Goal: Information Seeking & Learning: Learn about a topic

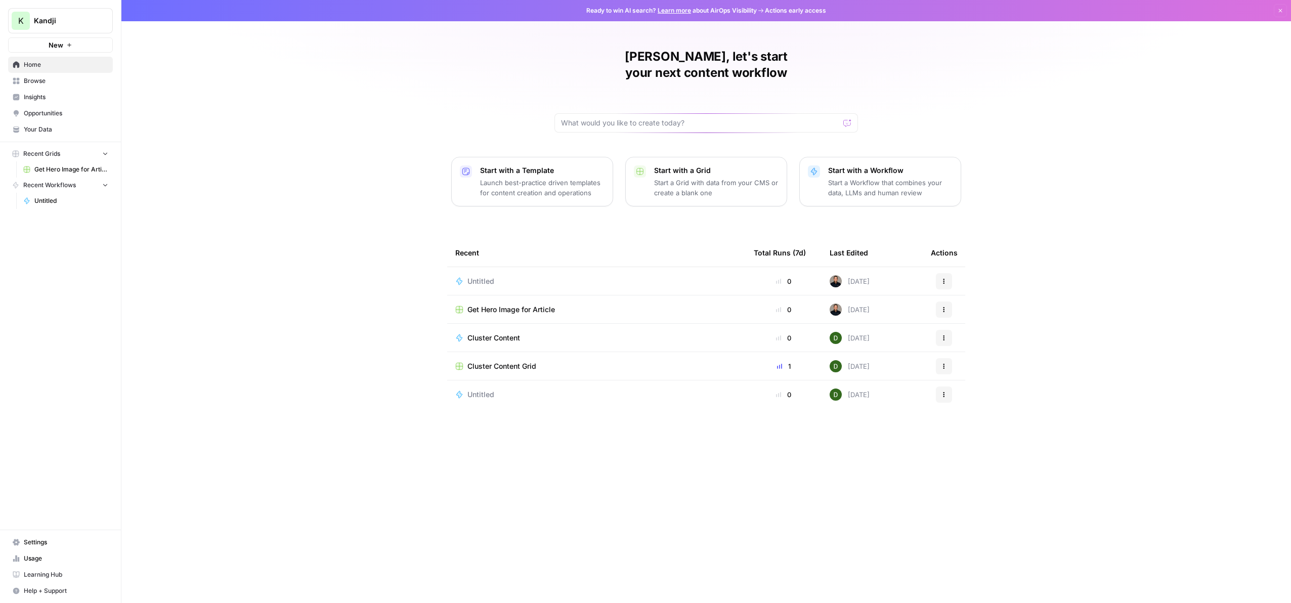
click at [50, 99] on span "Insights" at bounding box center [66, 97] width 84 height 9
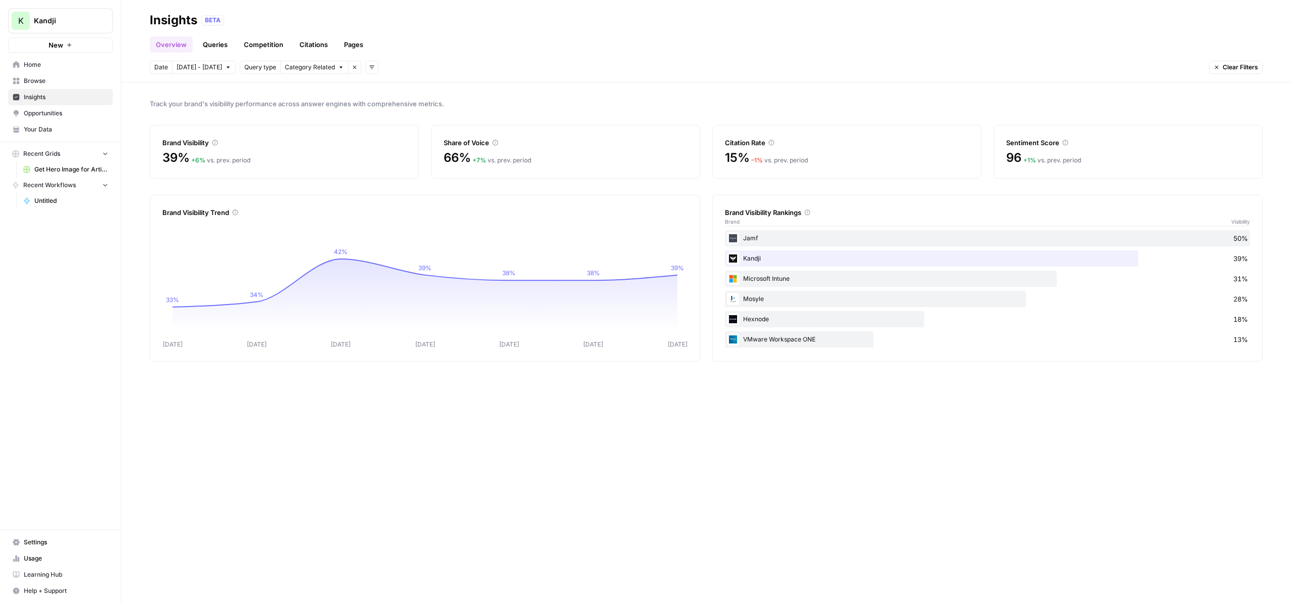
click at [222, 49] on link "Queries" at bounding box center [215, 44] width 37 height 16
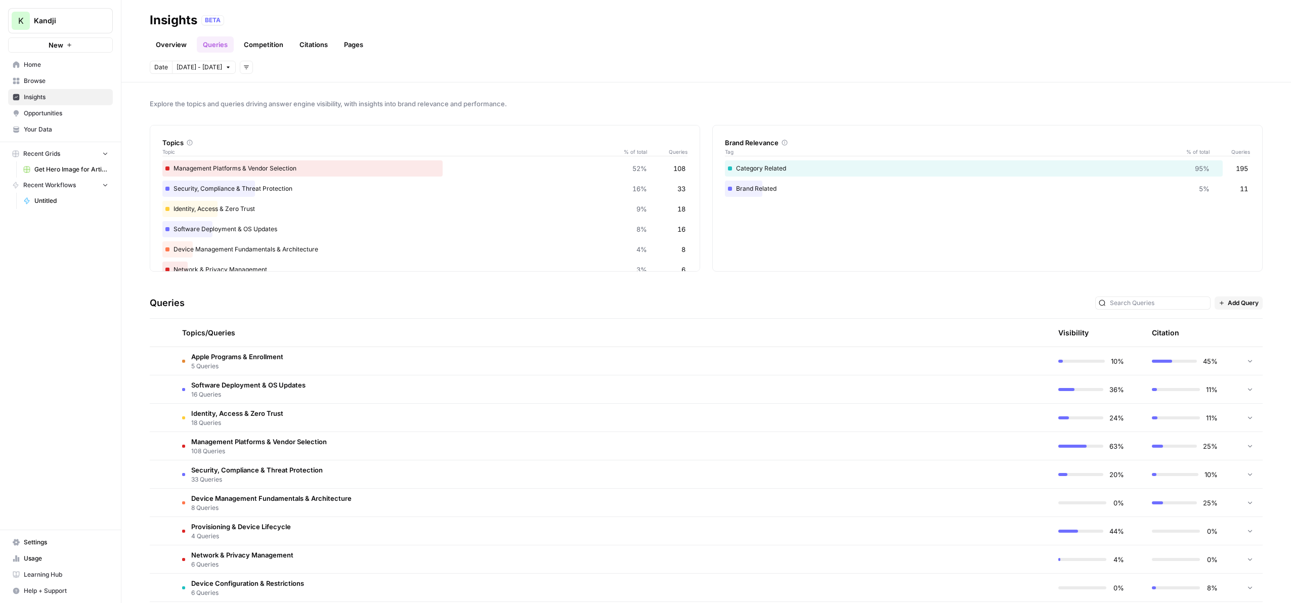
scroll to position [44, 0]
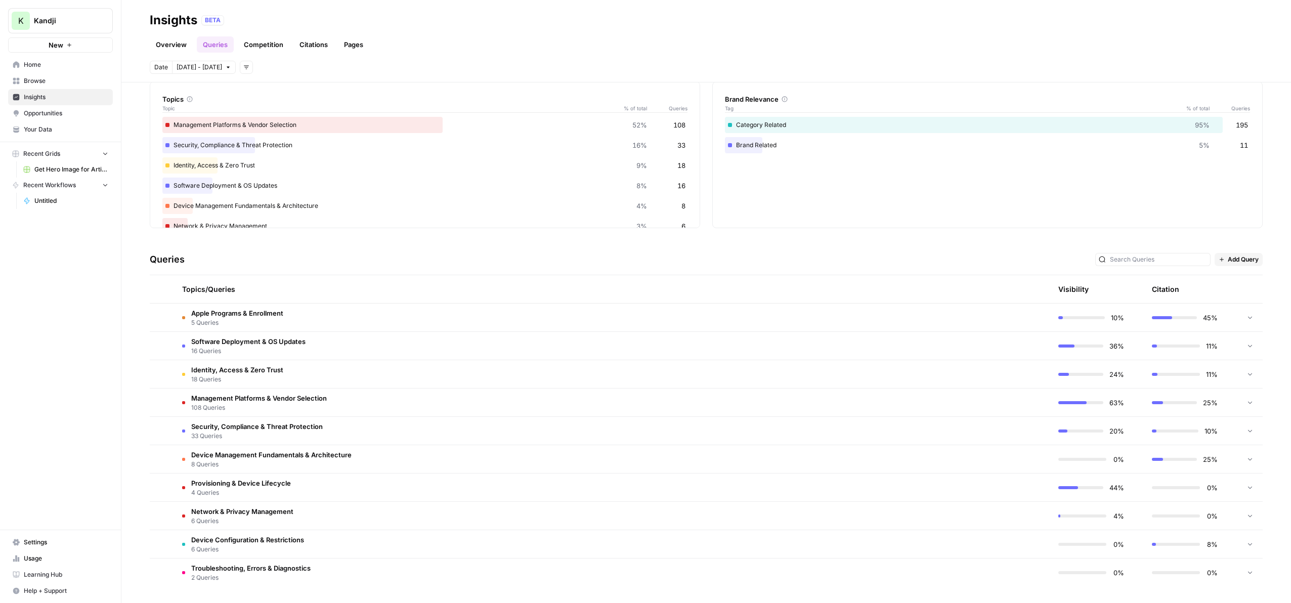
click at [1085, 282] on div "Visibility" at bounding box center [1073, 289] width 30 height 28
click at [1079, 285] on div "Visibility" at bounding box center [1073, 289] width 30 height 10
click at [1244, 315] on td at bounding box center [1249, 318] width 25 height 28
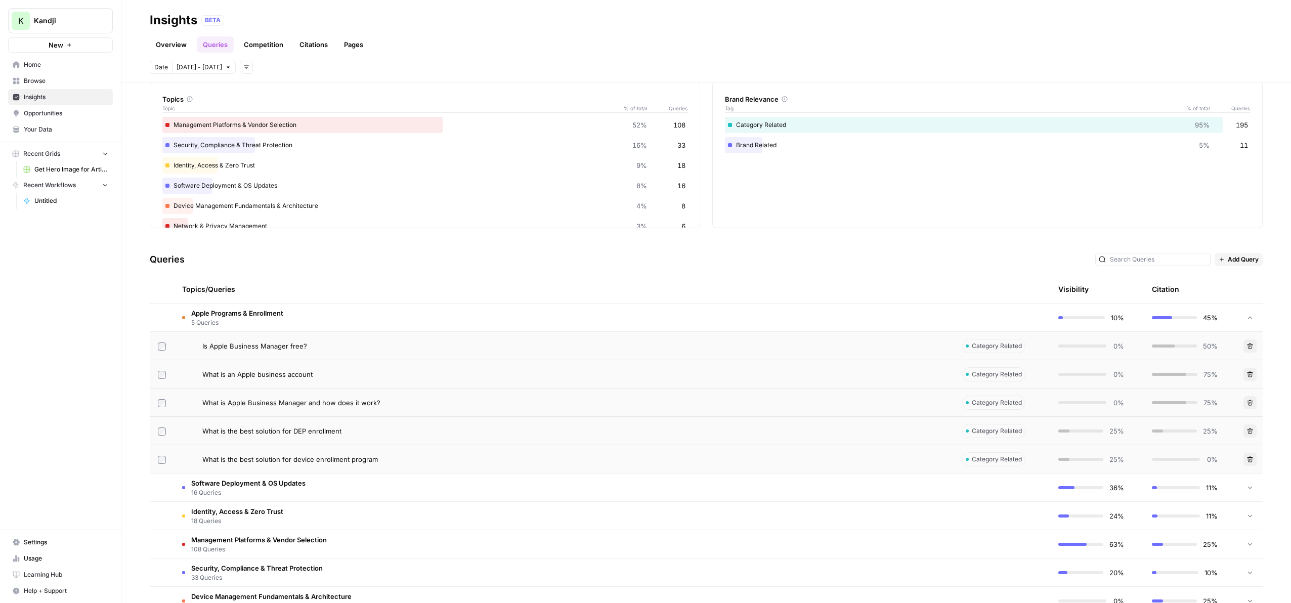
click at [1244, 315] on td at bounding box center [1249, 318] width 25 height 28
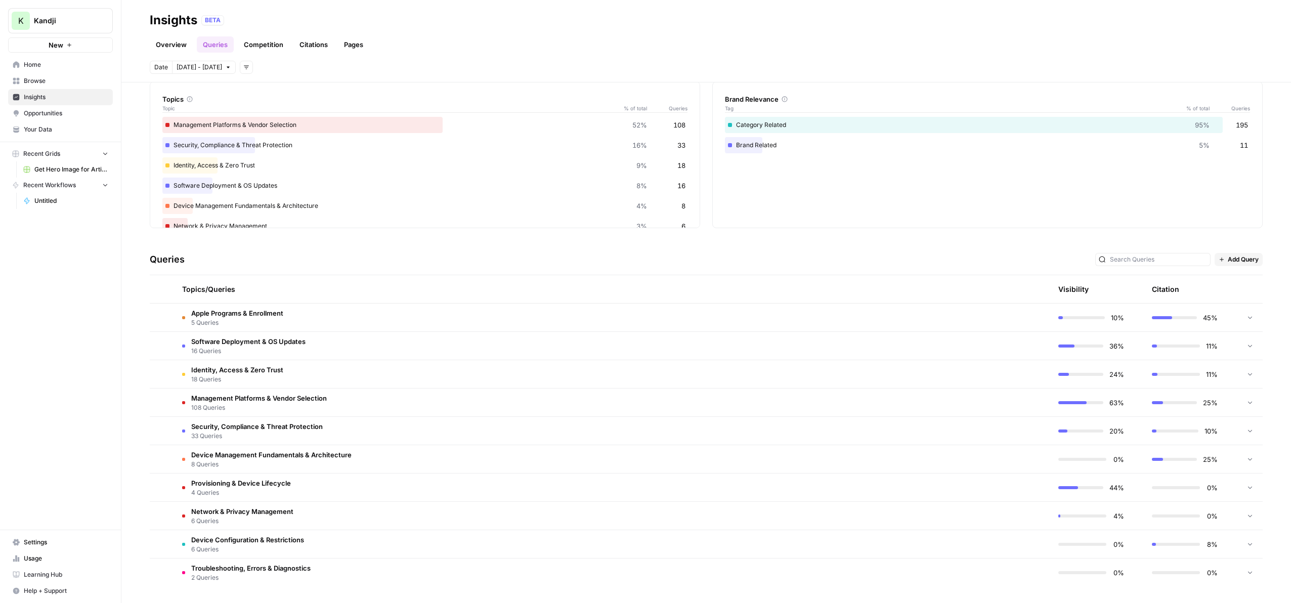
click at [1084, 318] on div at bounding box center [1081, 317] width 47 height 3
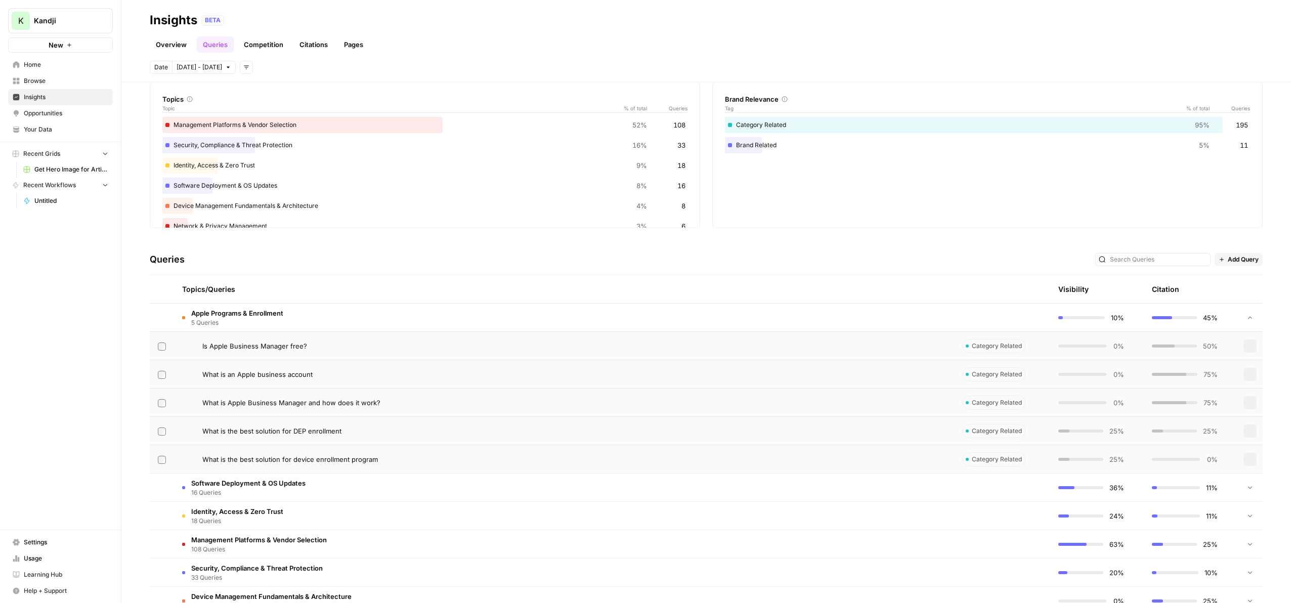
click at [1084, 318] on div at bounding box center [1081, 317] width 47 height 3
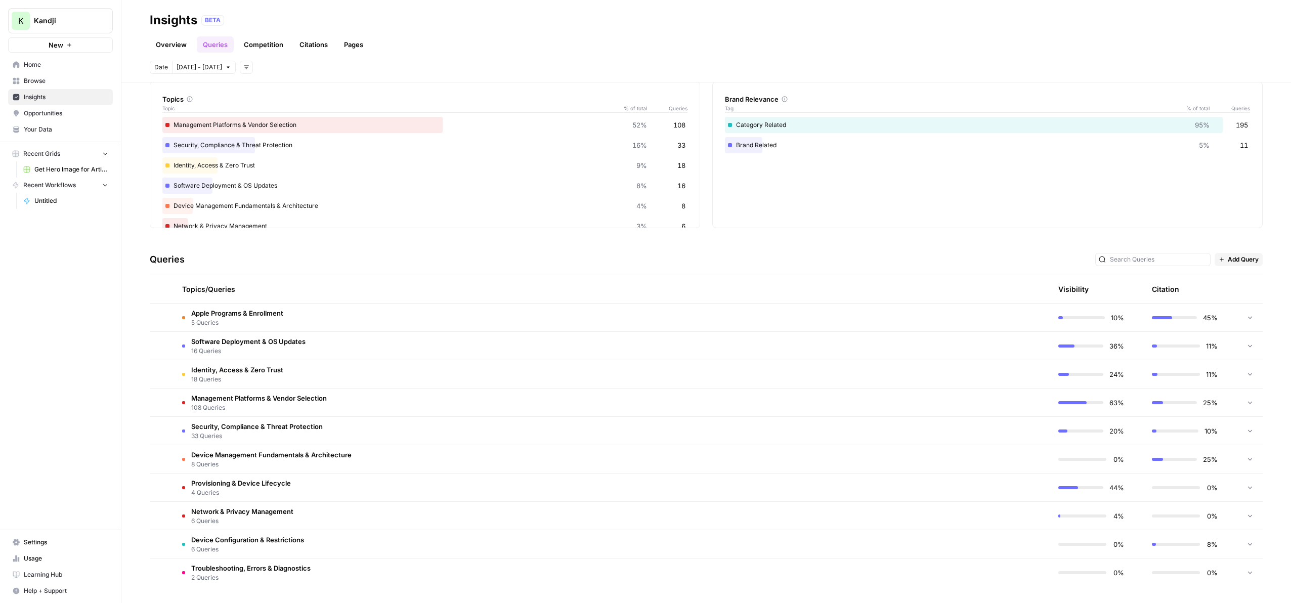
click at [1067, 276] on div "Visibility" at bounding box center [1073, 289] width 30 height 28
click at [1058, 293] on div "Visibility" at bounding box center [1073, 289] width 30 height 10
click at [1063, 484] on div "44%" at bounding box center [1091, 488] width 66 height 10
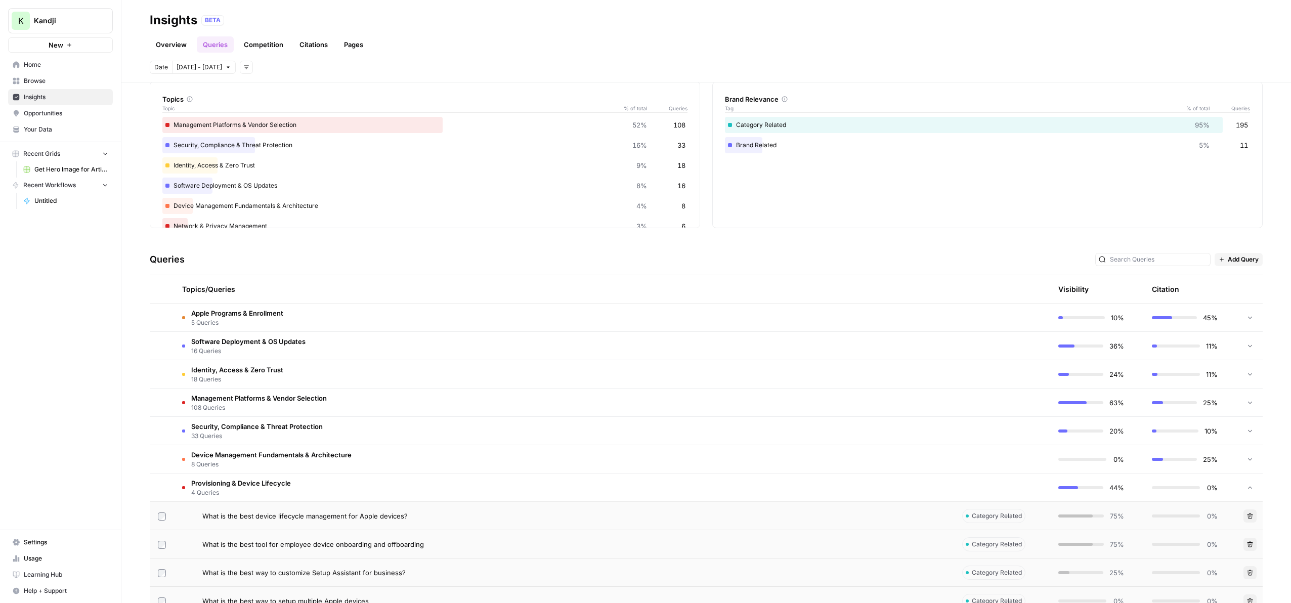
scroll to position [157, 0]
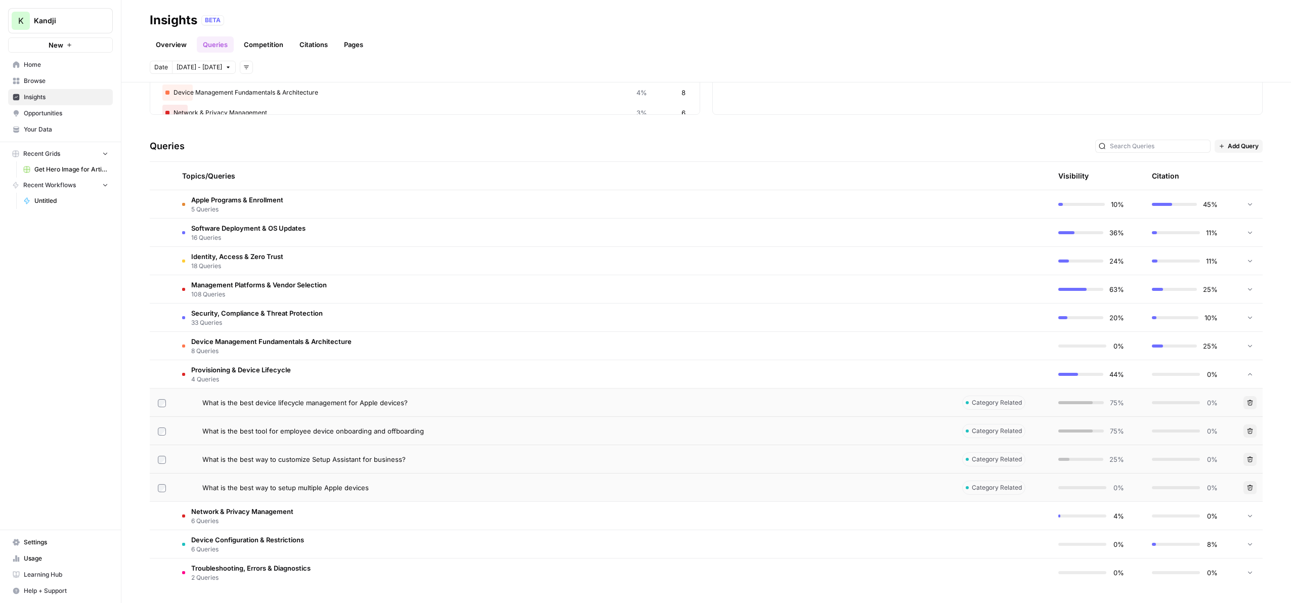
click at [228, 399] on span "What is the best device lifecycle management for Apple devices?" at bounding box center [304, 403] width 205 height 10
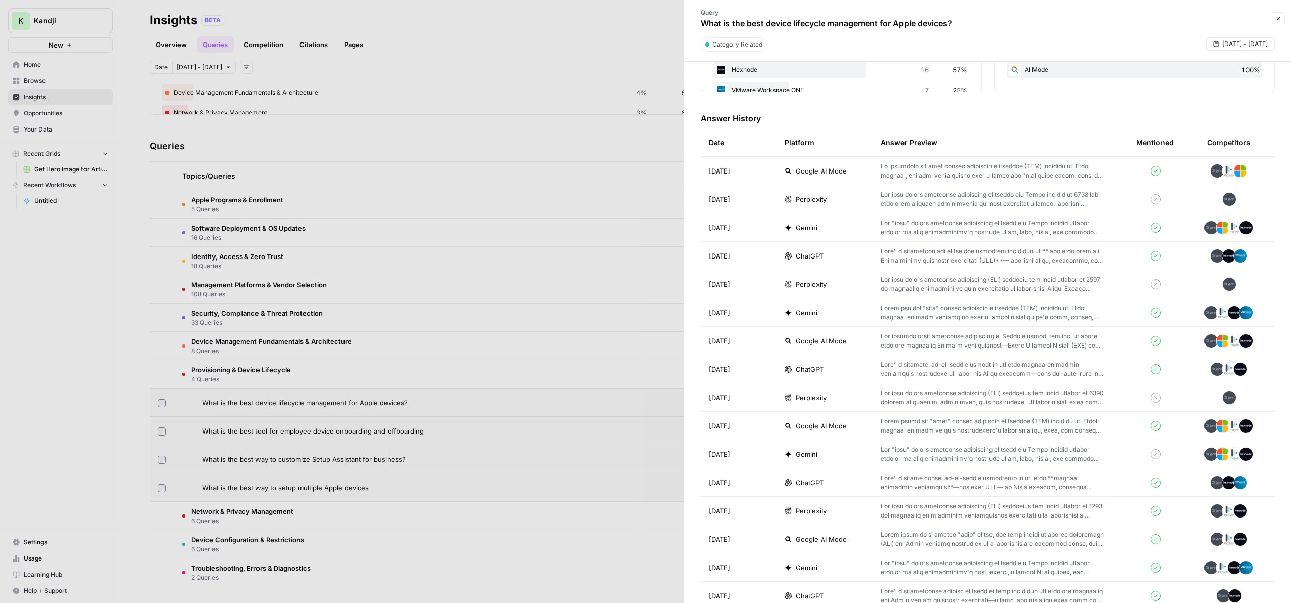
scroll to position [264, 0]
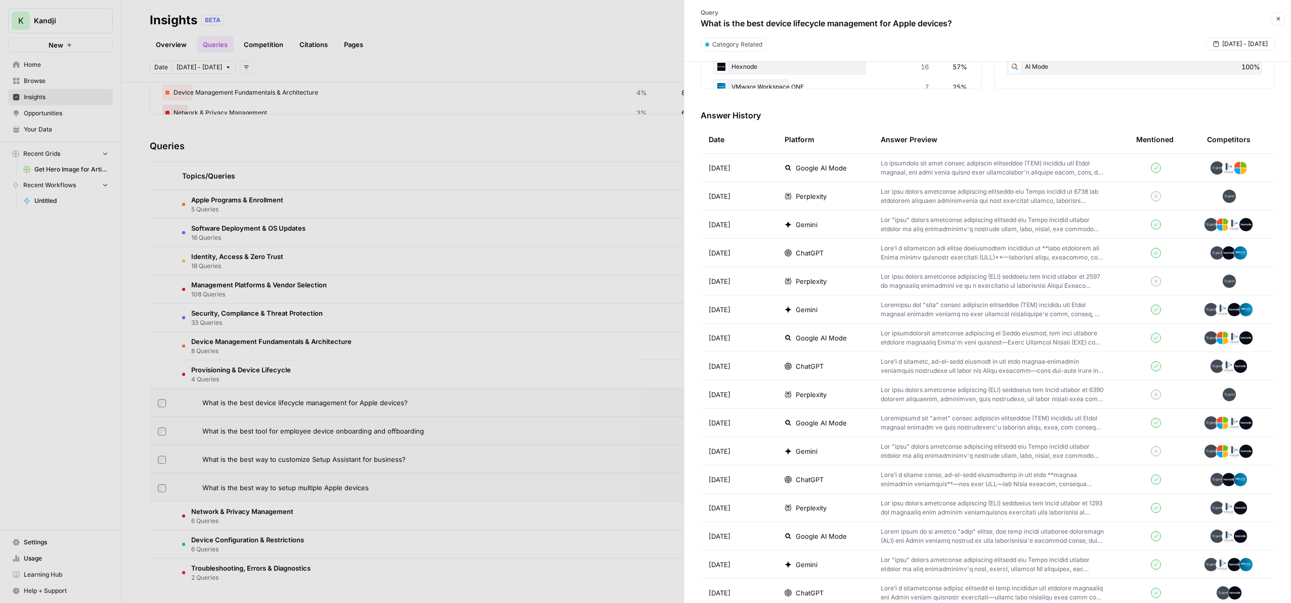
click at [1164, 136] on div "Mentioned" at bounding box center [1154, 139] width 37 height 28
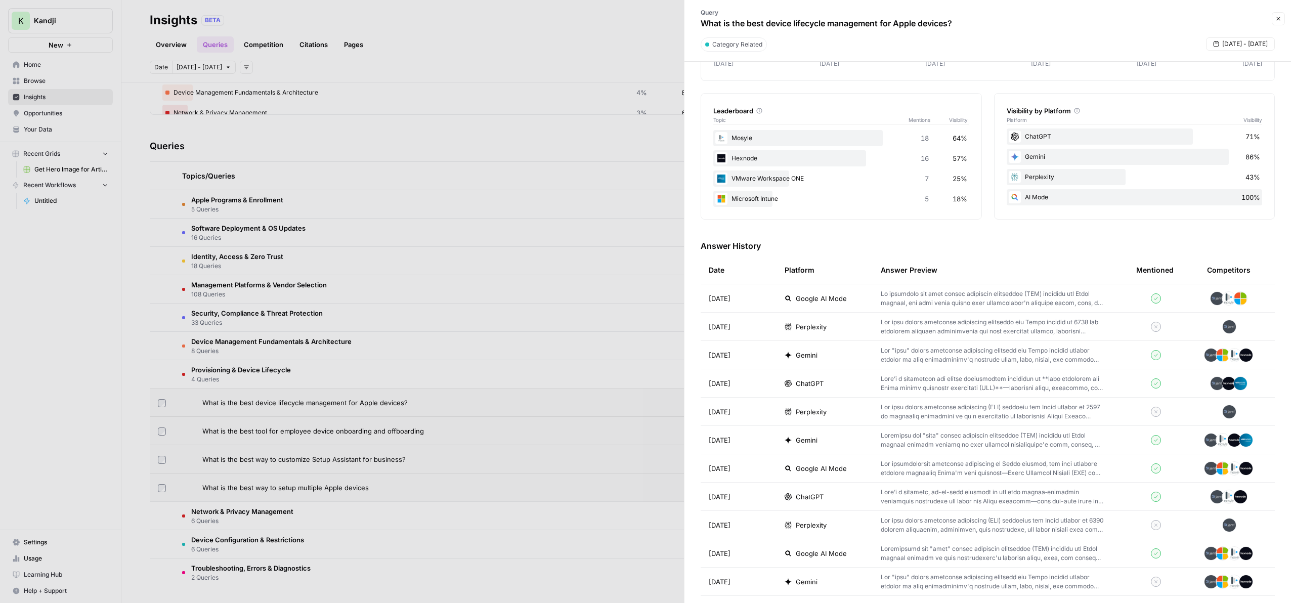
scroll to position [136, 0]
click at [1157, 294] on icon at bounding box center [1156, 296] width 10 height 10
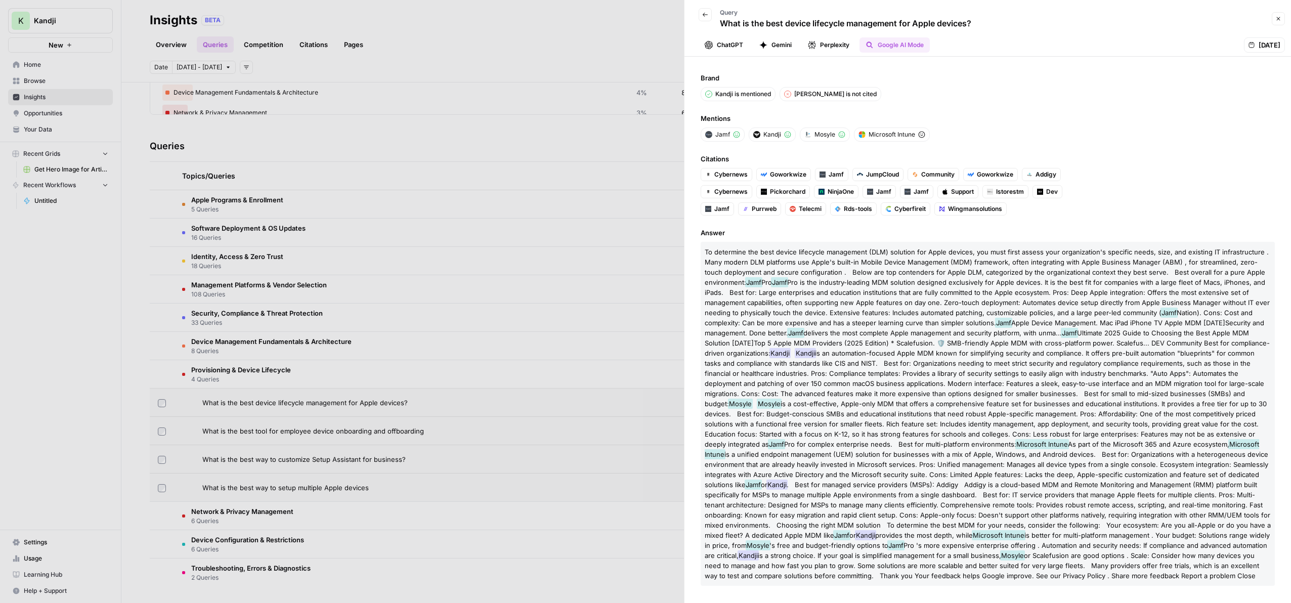
click at [743, 46] on button "ChatGPT" at bounding box center [724, 44] width 51 height 15
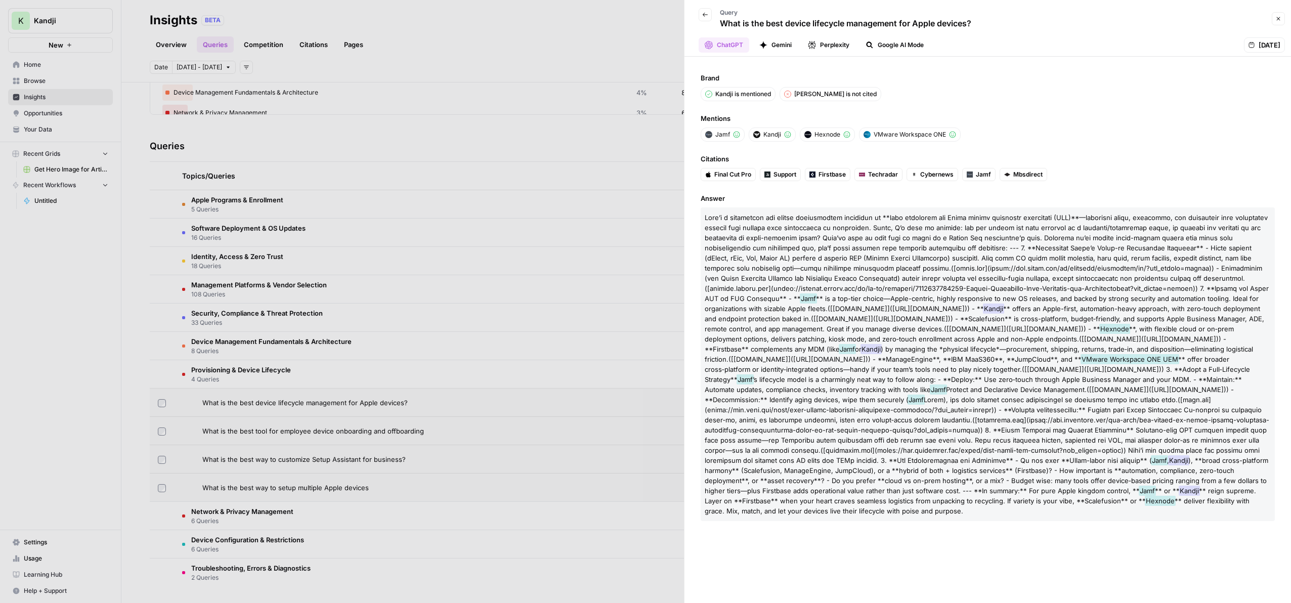
click at [709, 14] on button "Back" at bounding box center [705, 14] width 13 height 13
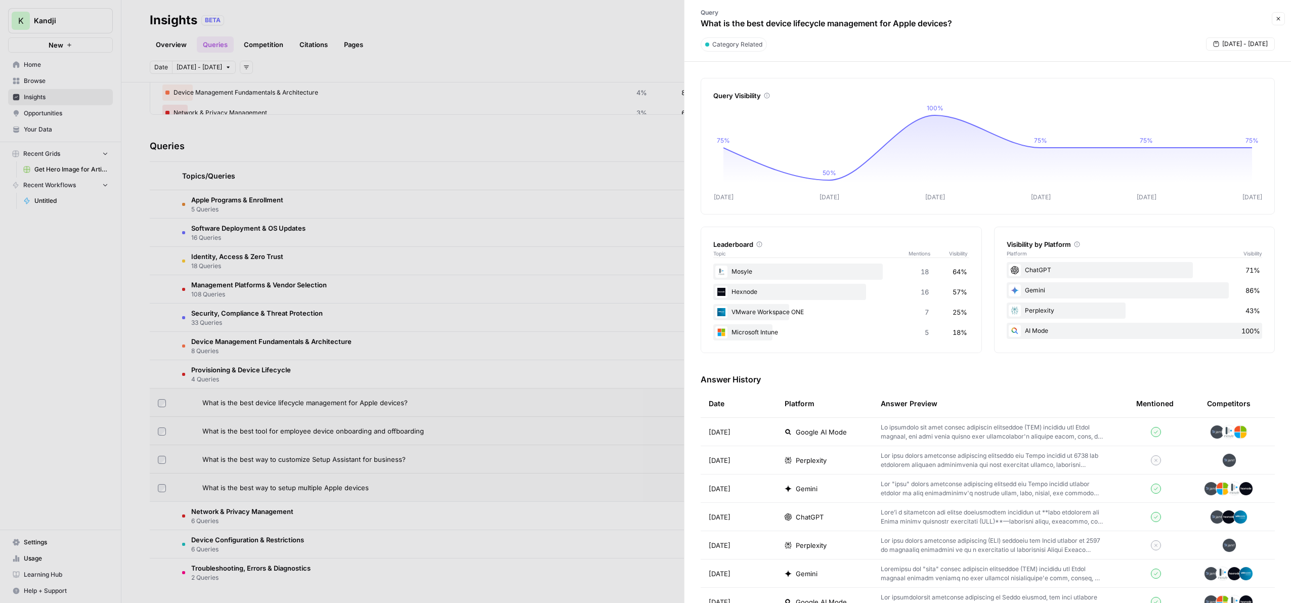
click at [1275, 24] on button "Close" at bounding box center [1278, 18] width 13 height 13
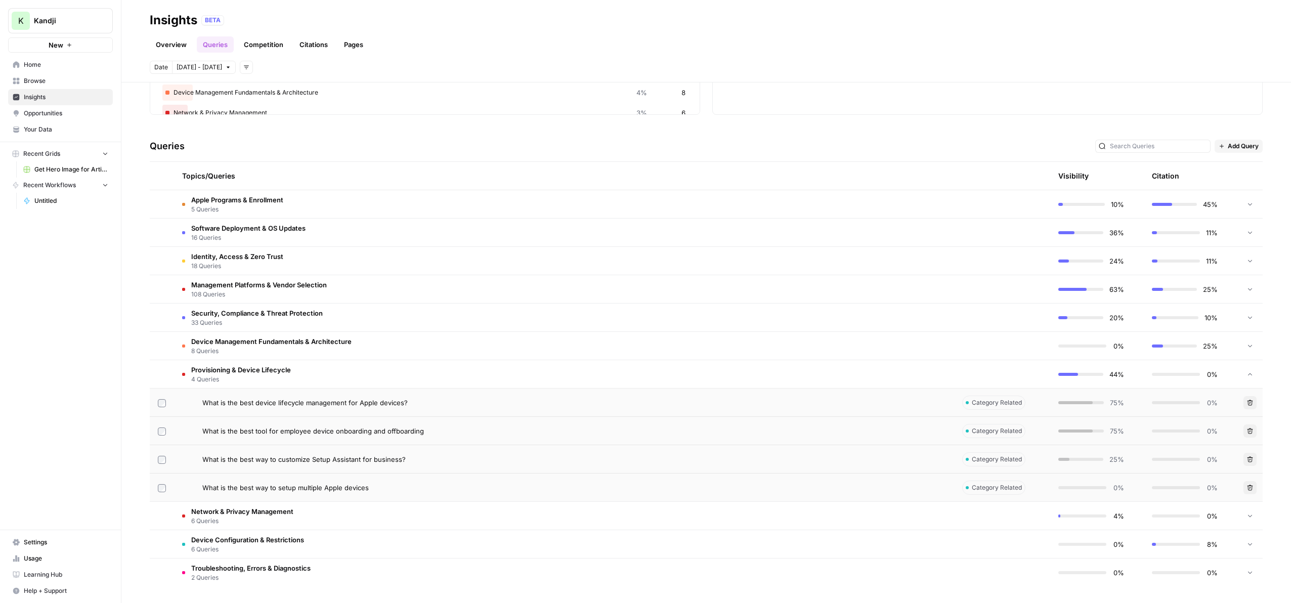
click at [1254, 371] on div at bounding box center [1249, 374] width 9 height 28
